Goal: Information Seeking & Learning: Learn about a topic

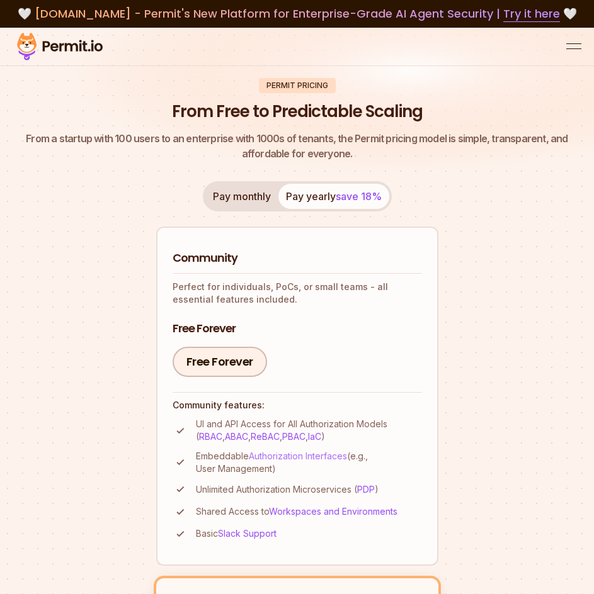
click at [273, 453] on link "Authorization Interfaces" at bounding box center [298, 456] width 98 height 11
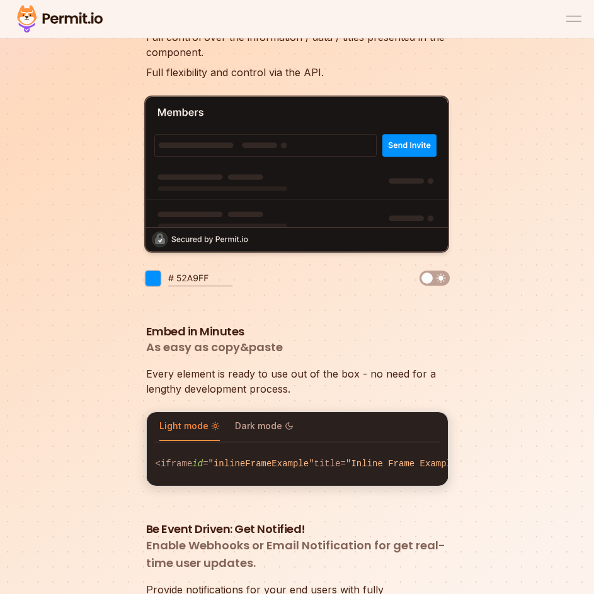
scroll to position [2518, 0]
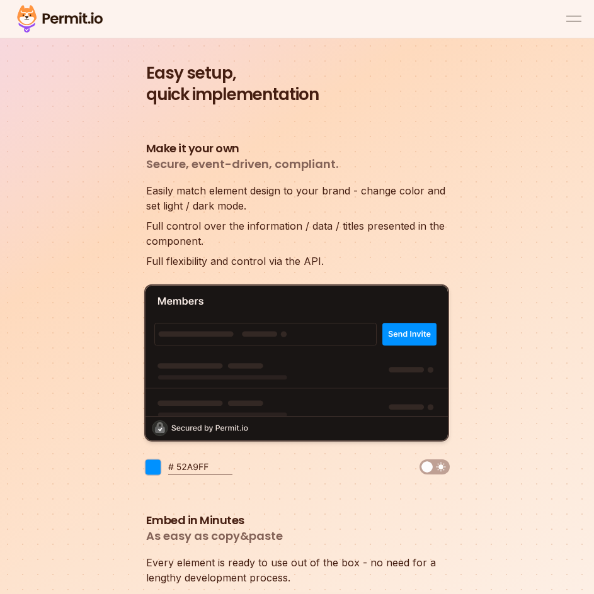
click at [438, 460] on img at bounding box center [434, 467] width 30 height 15
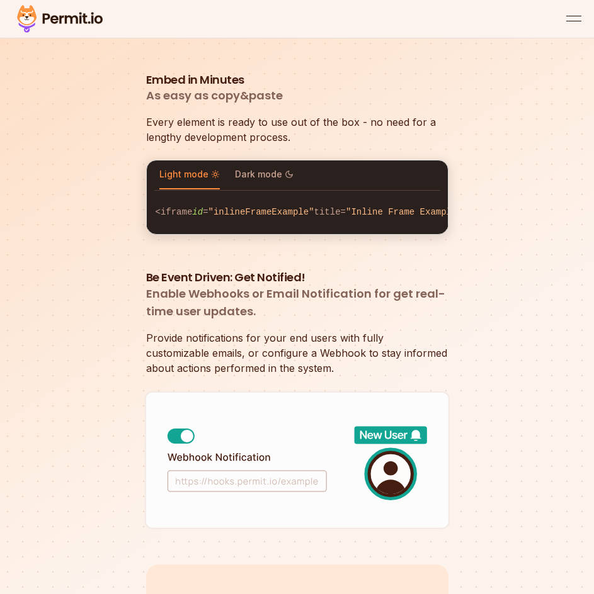
scroll to position [2833, 0]
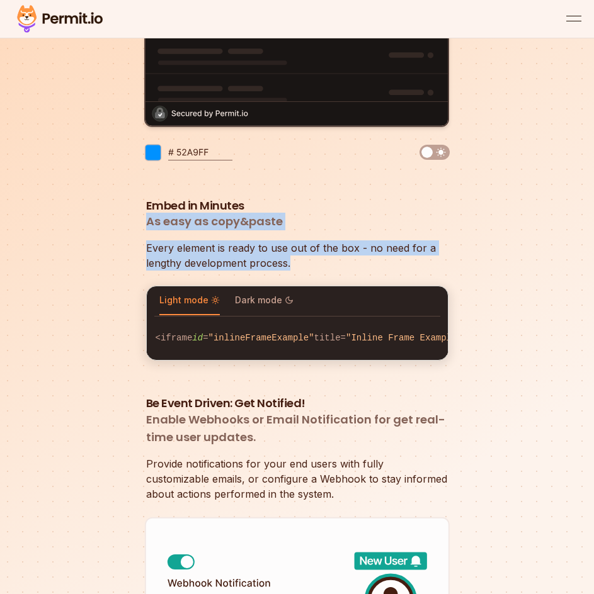
drag, startPoint x: 143, startPoint y: 205, endPoint x: 456, endPoint y: 257, distance: 317.8
click at [456, 257] on div "Embed in Minutes As easy as copy&paste Every element is ready to use out of the…" at bounding box center [297, 279] width 568 height 162
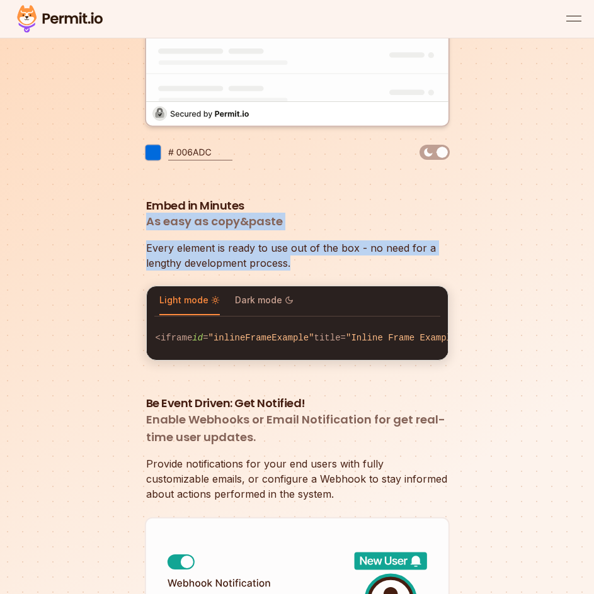
click at [476, 254] on div "Embed in Minutes As easy as copy&paste Every element is ready to use out of the…" at bounding box center [297, 279] width 568 height 162
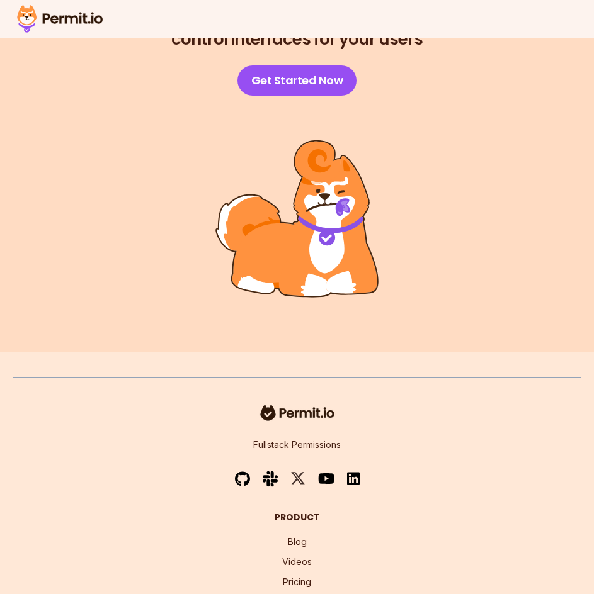
scroll to position [4155, 0]
